Goal: Task Accomplishment & Management: Manage account settings

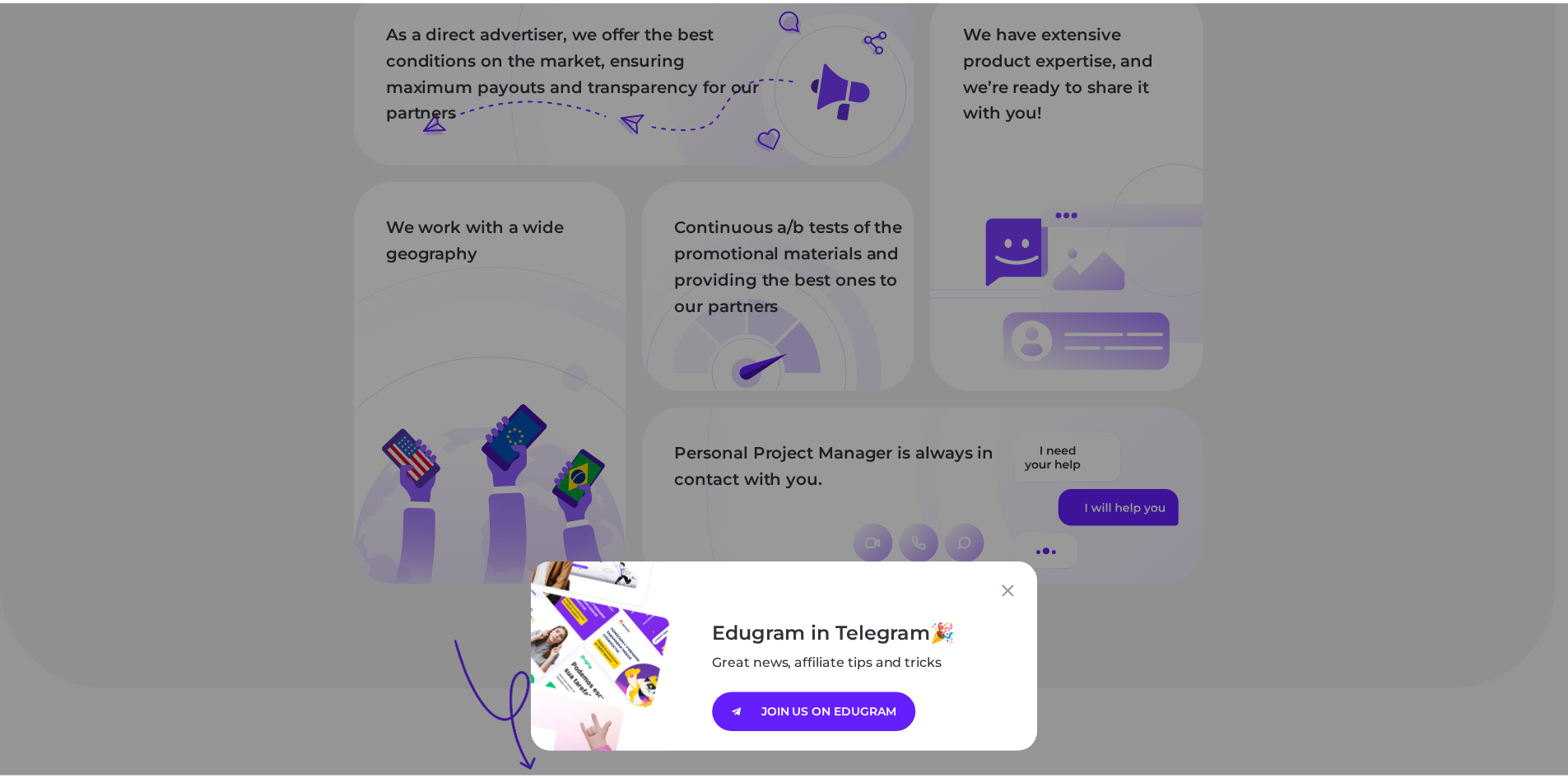
scroll to position [1709, 0]
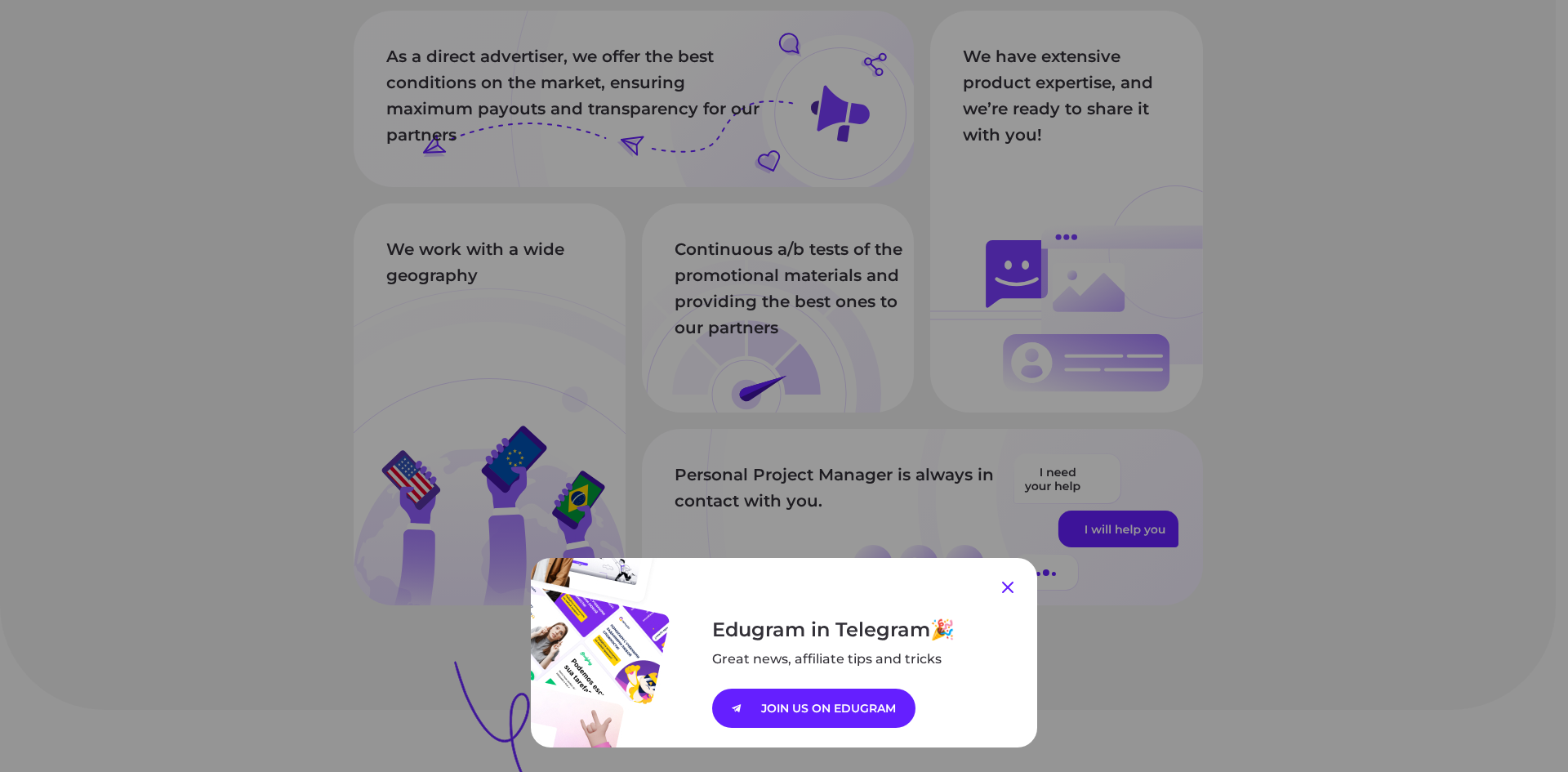
click at [1005, 589] on icon at bounding box center [1008, 587] width 11 height 11
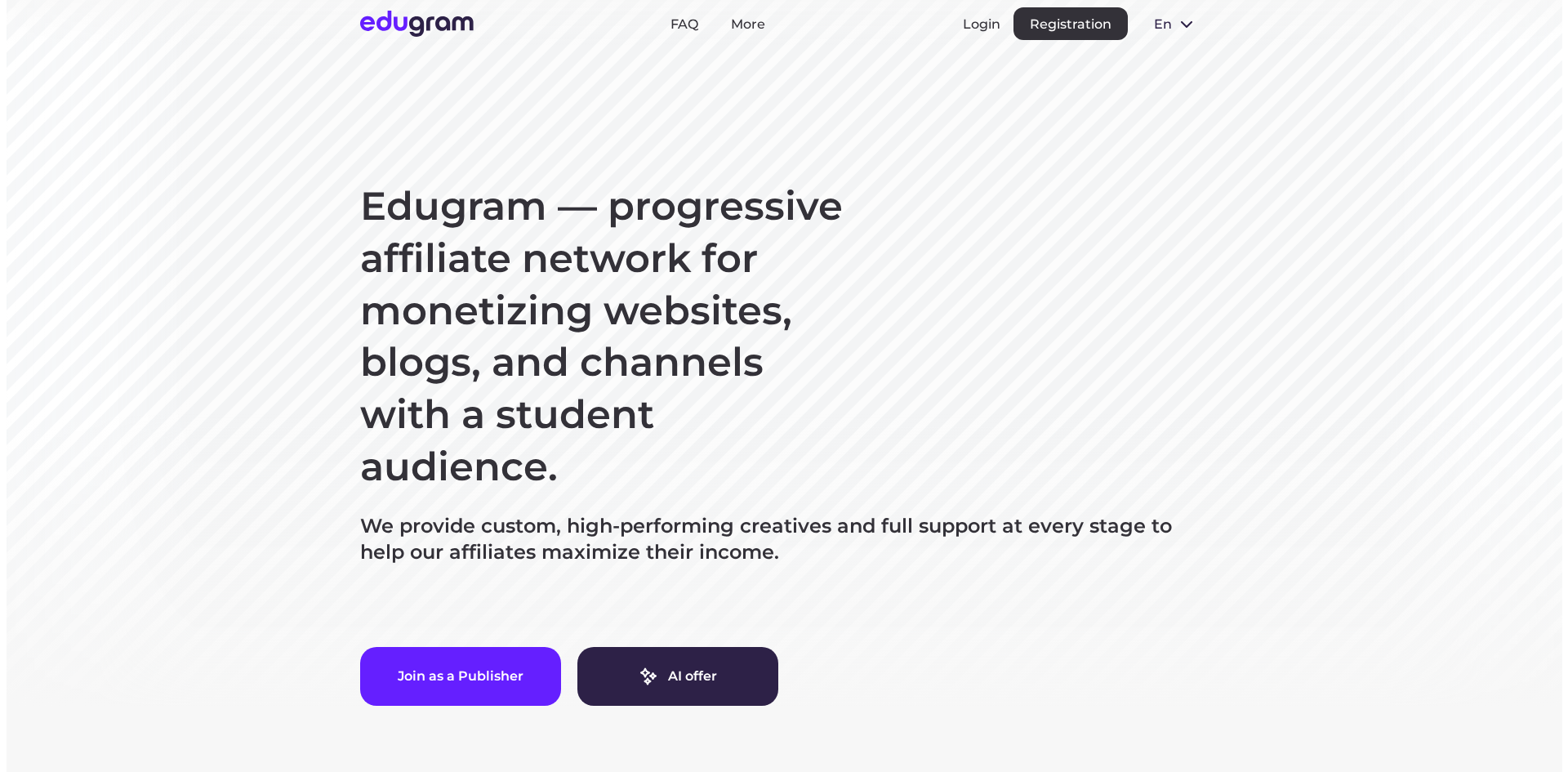
scroll to position [0, 0]
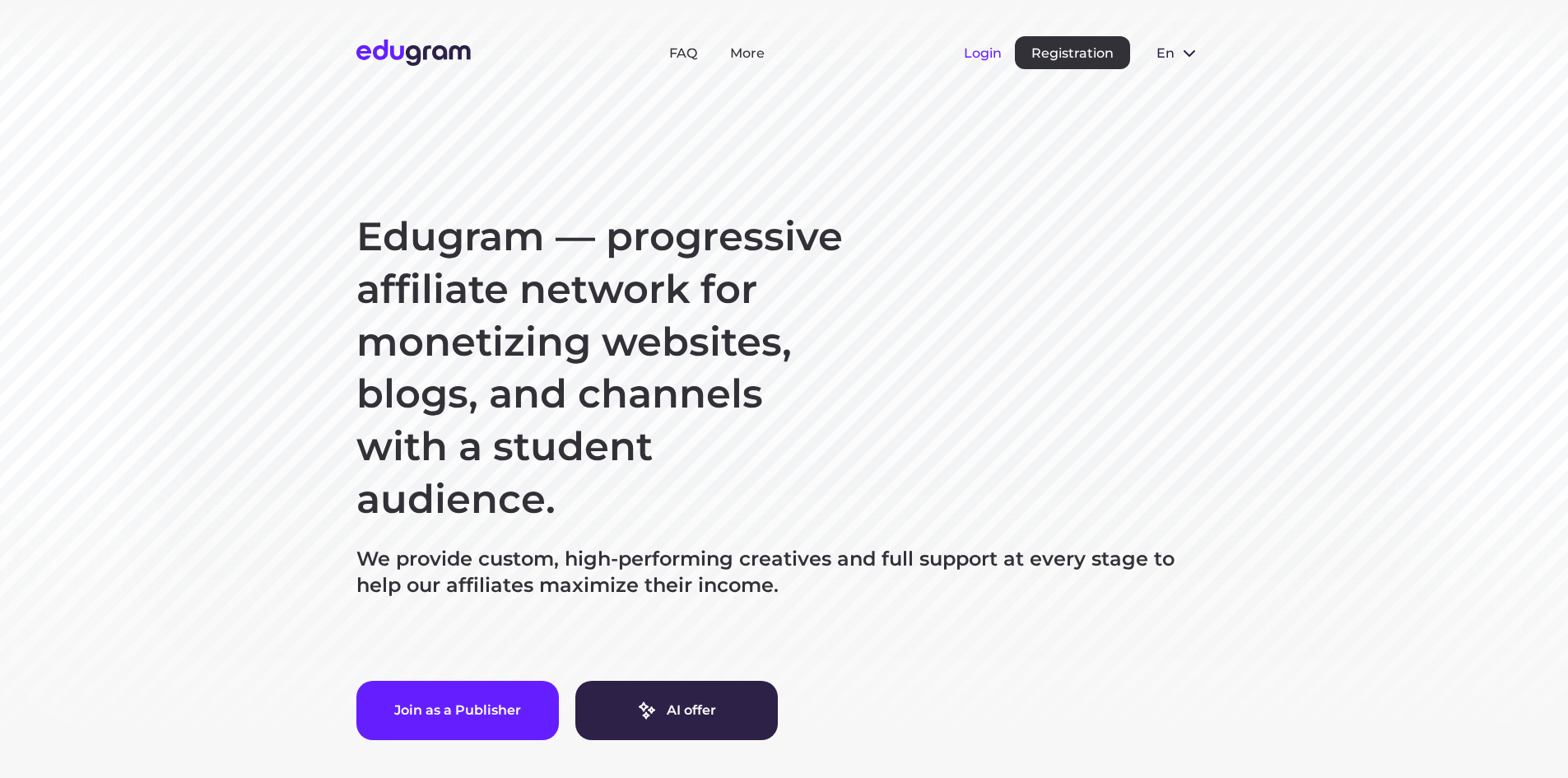
click at [976, 53] on button "Login" at bounding box center [982, 53] width 38 height 15
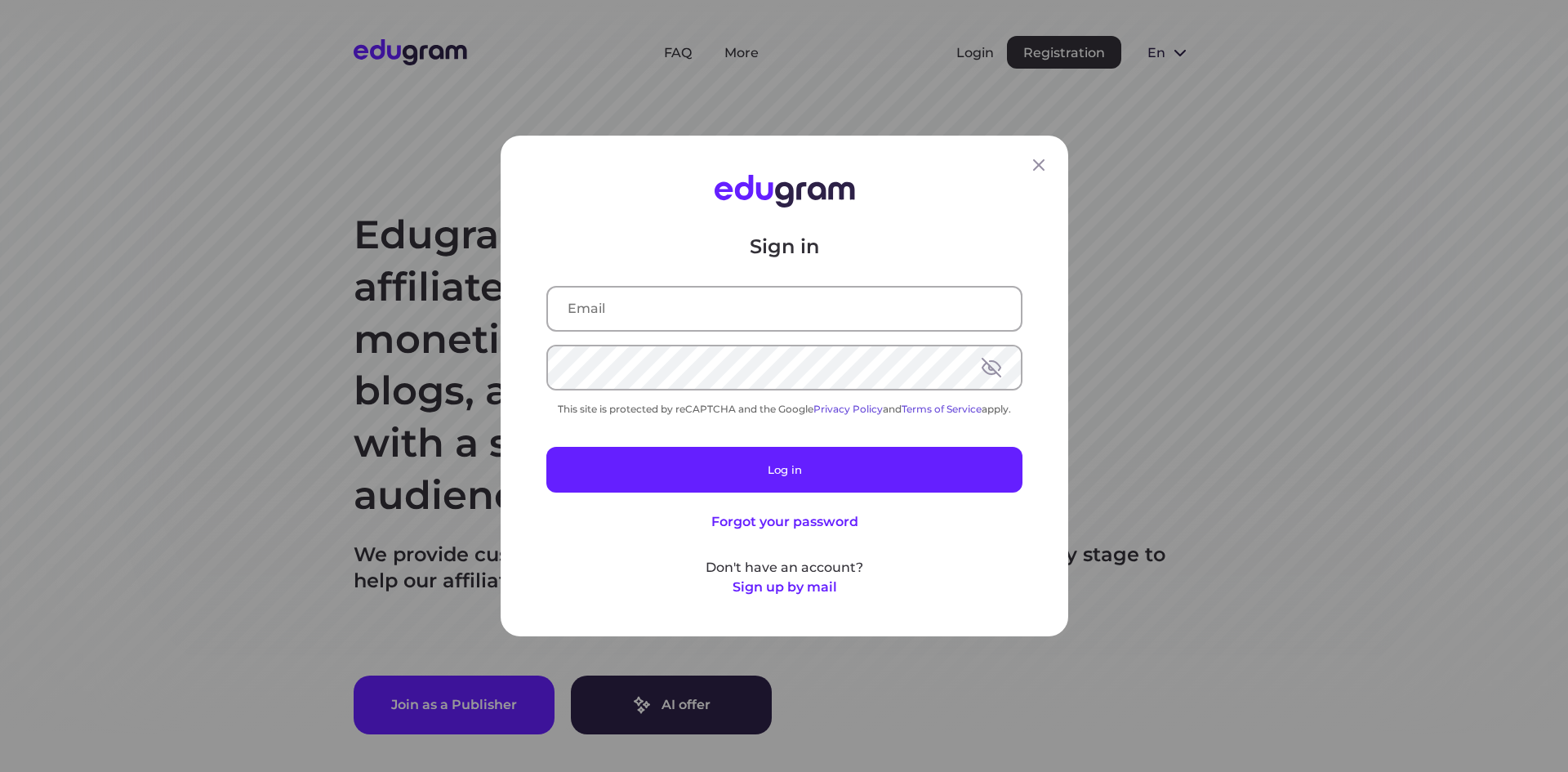
click at [647, 310] on input "text" at bounding box center [784, 309] width 473 height 42
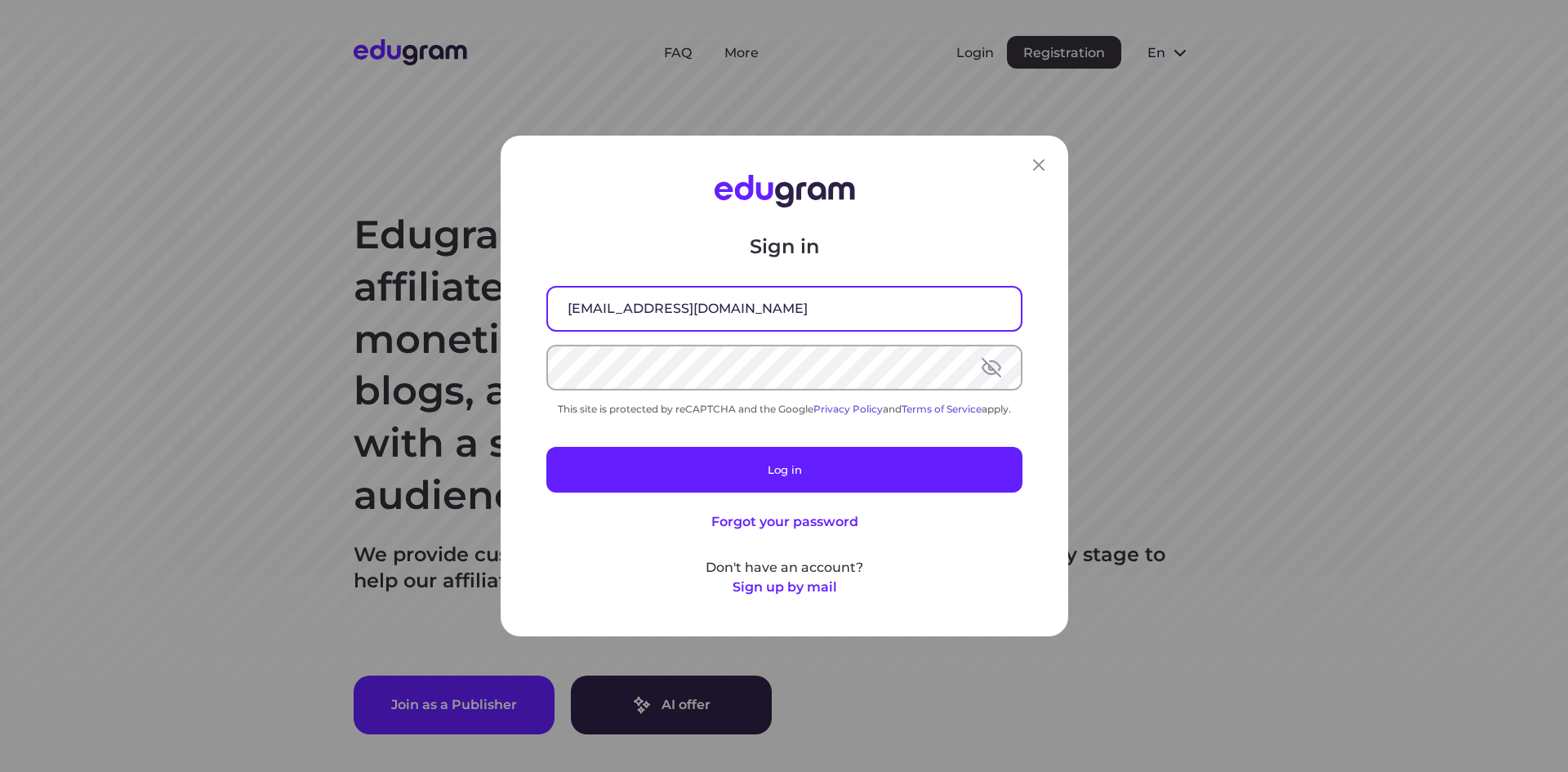
type input "mirahzan@gmail.com"
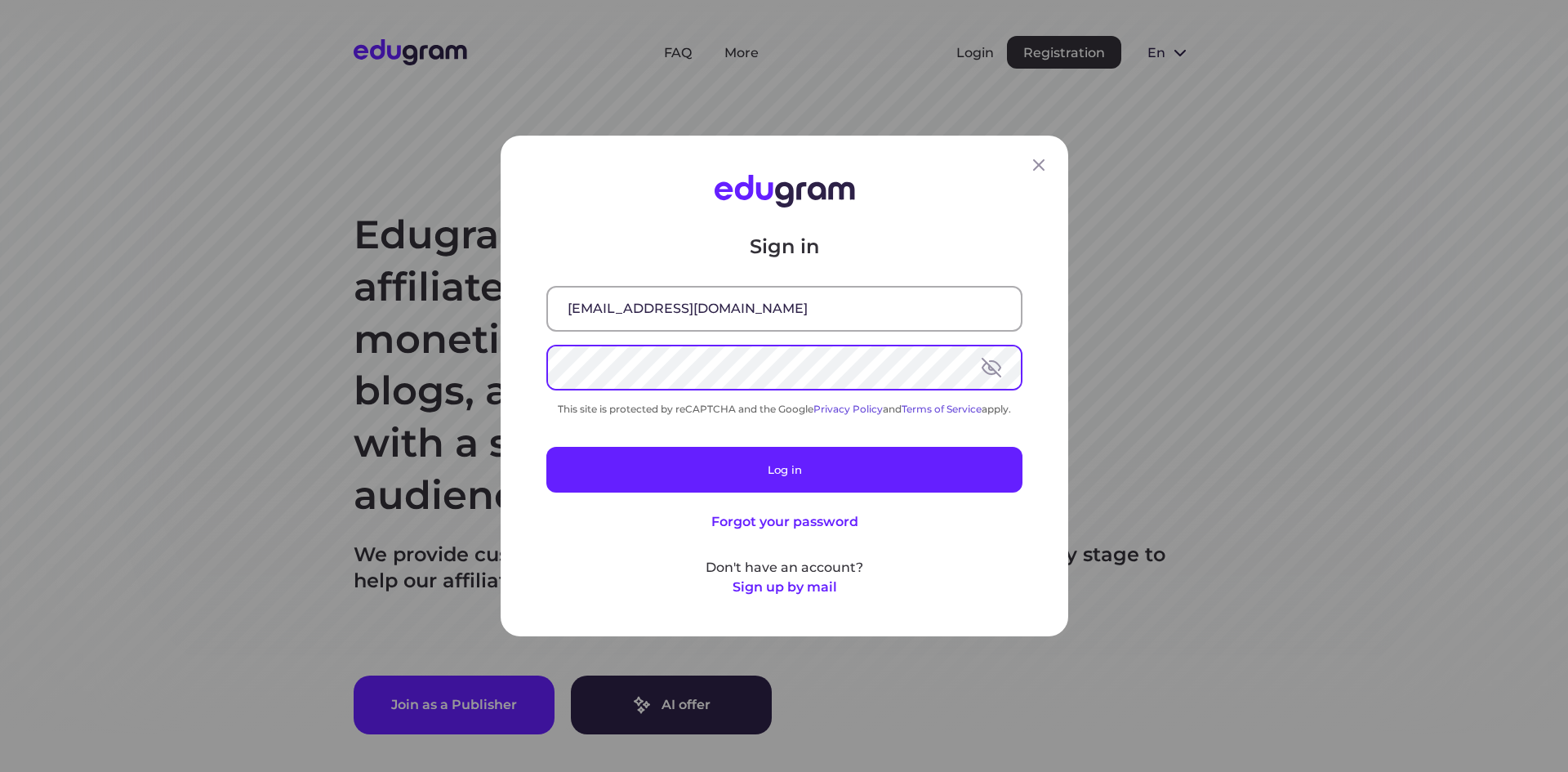
click at [987, 372] on button at bounding box center [991, 367] width 19 height 19
click at [983, 373] on button at bounding box center [991, 367] width 19 height 19
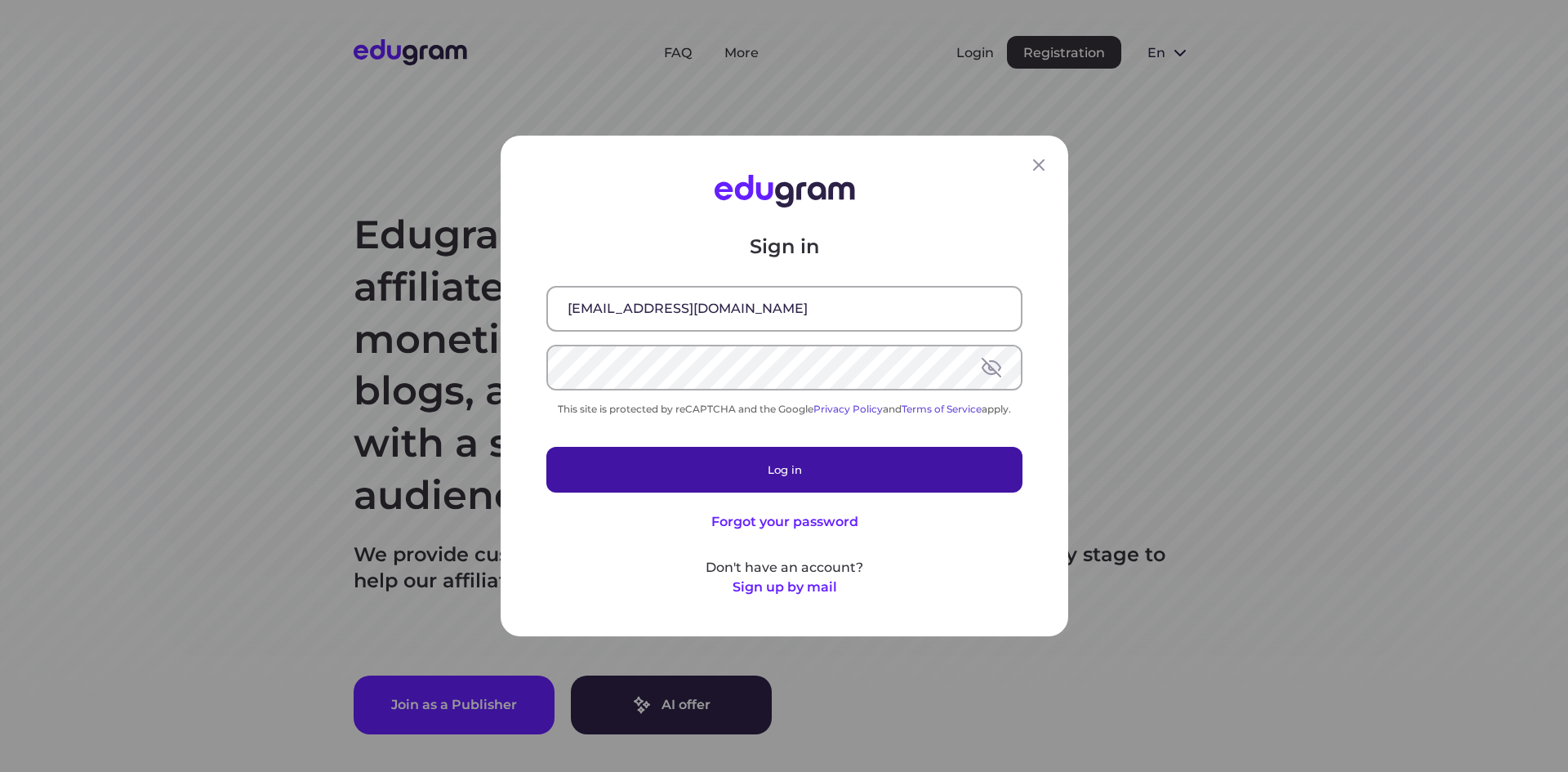
click at [785, 473] on button "Log in" at bounding box center [784, 470] width 476 height 46
